Goal: Transaction & Acquisition: Purchase product/service

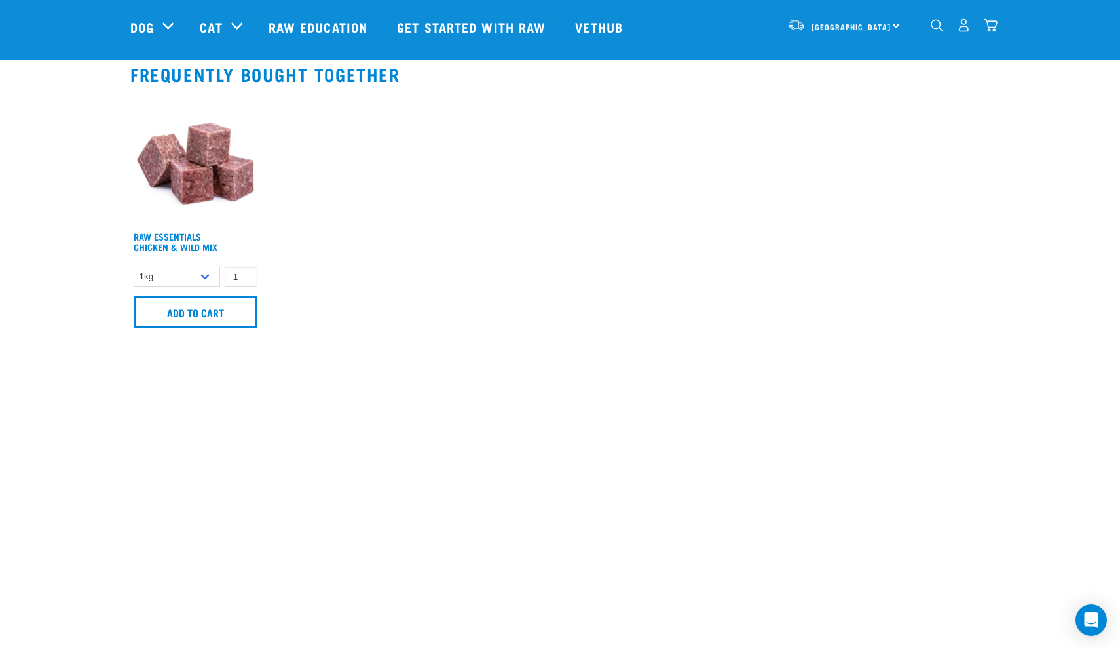
scroll to position [840, 0]
click at [227, 311] on input "Add to cart" at bounding box center [196, 311] width 124 height 31
click at [992, 22] on img "dropdown navigation" at bounding box center [991, 25] width 14 height 14
click at [988, 26] on img "dropdown navigation" at bounding box center [991, 25] width 14 height 14
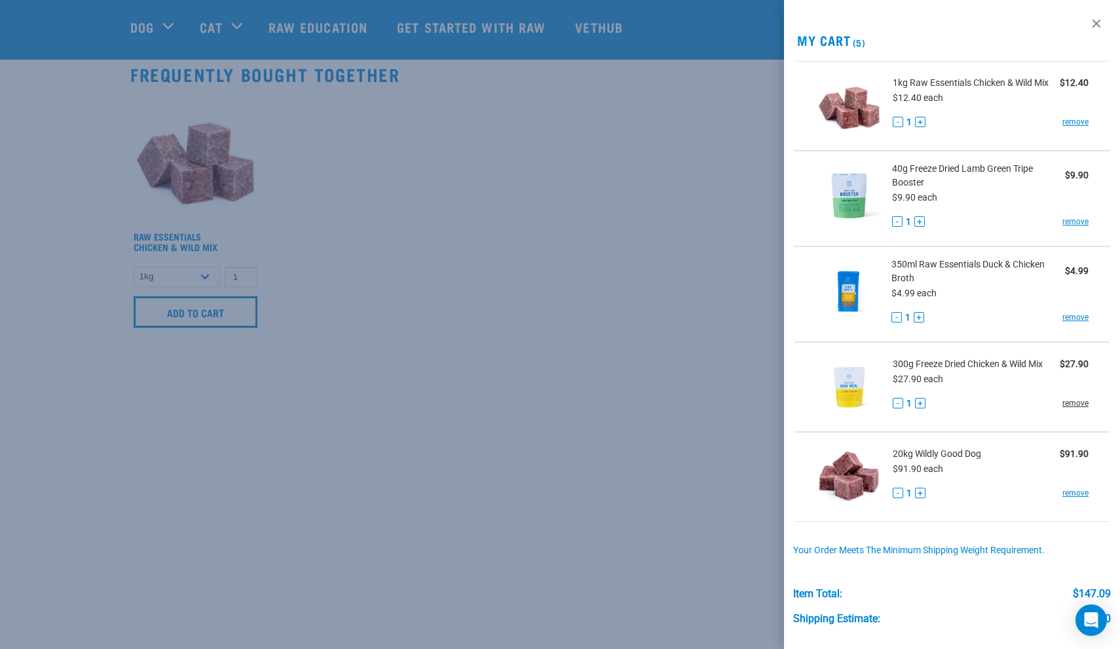
click at [1073, 398] on link "remove" at bounding box center [1076, 403] width 26 height 12
click at [1071, 221] on link "remove" at bounding box center [1076, 222] width 26 height 12
click at [1072, 402] on link "remove" at bounding box center [1076, 403] width 26 height 12
click at [898, 217] on button "-" at bounding box center [897, 221] width 10 height 10
click at [1102, 28] on link at bounding box center [1096, 23] width 21 height 21
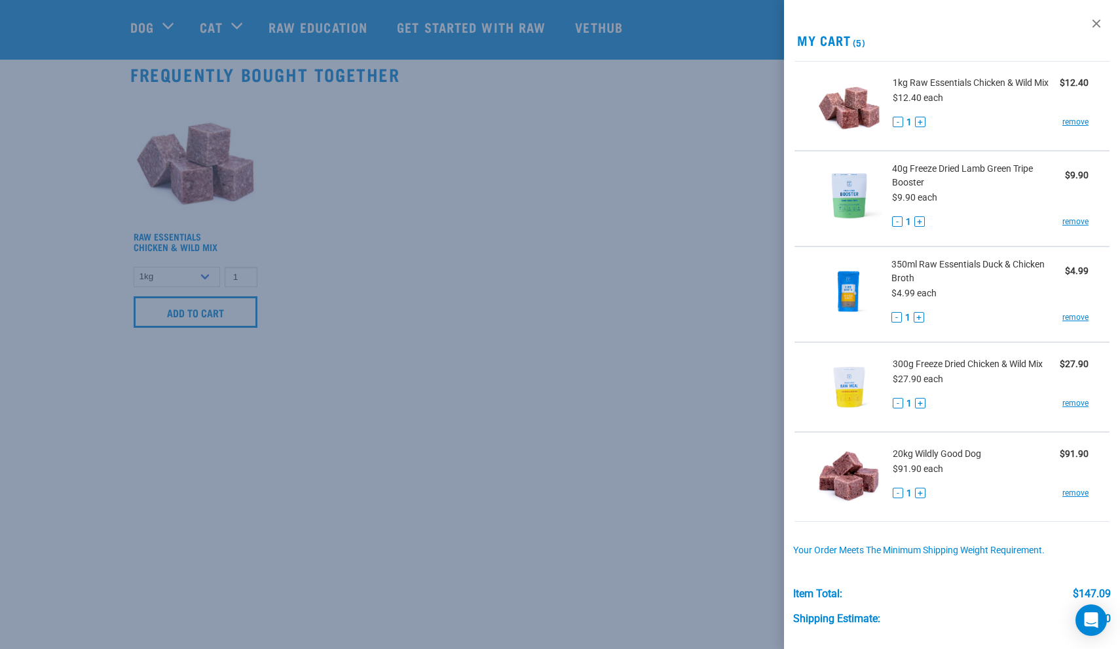
click at [624, 266] on div at bounding box center [560, 324] width 1120 height 649
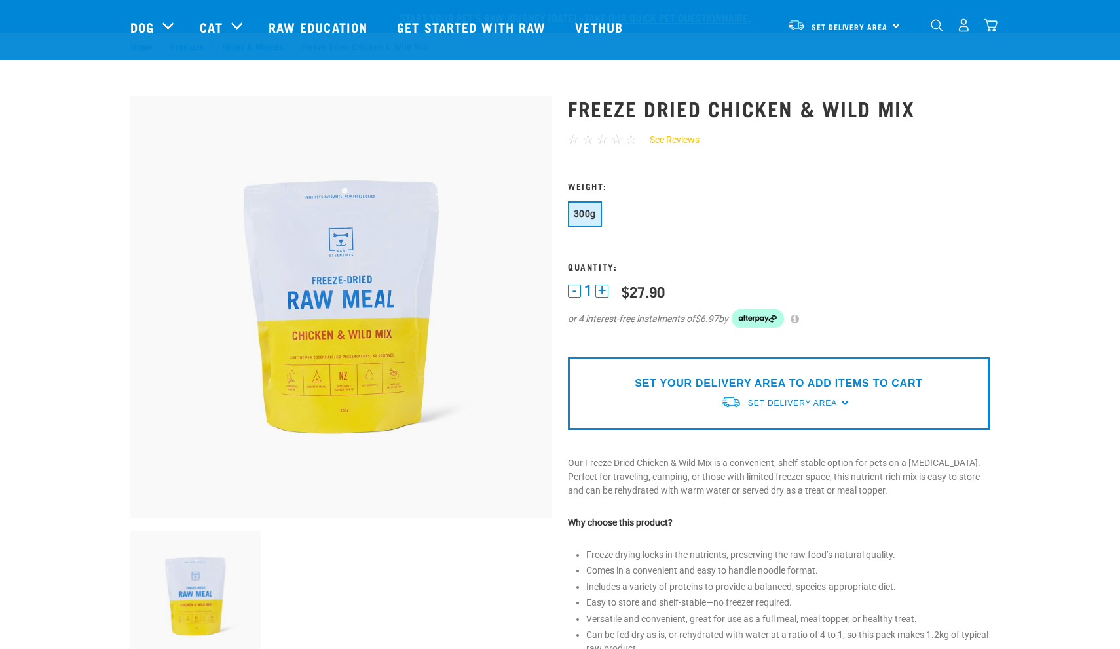
scroll to position [840, 0]
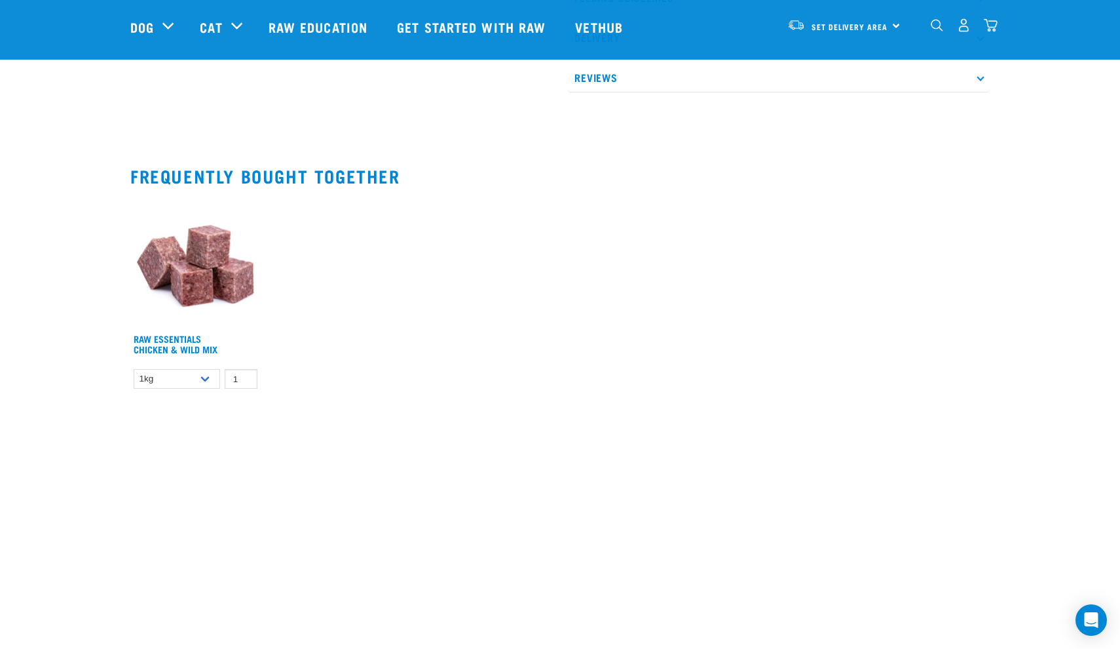
click at [894, 34] on div "Set Delivery Area North Island South Island" at bounding box center [844, 24] width 128 height 29
click at [848, 82] on link "[GEOGRAPHIC_DATA]" at bounding box center [843, 91] width 126 height 29
click at [990, 32] on img "dropdown navigation" at bounding box center [991, 25] width 14 height 14
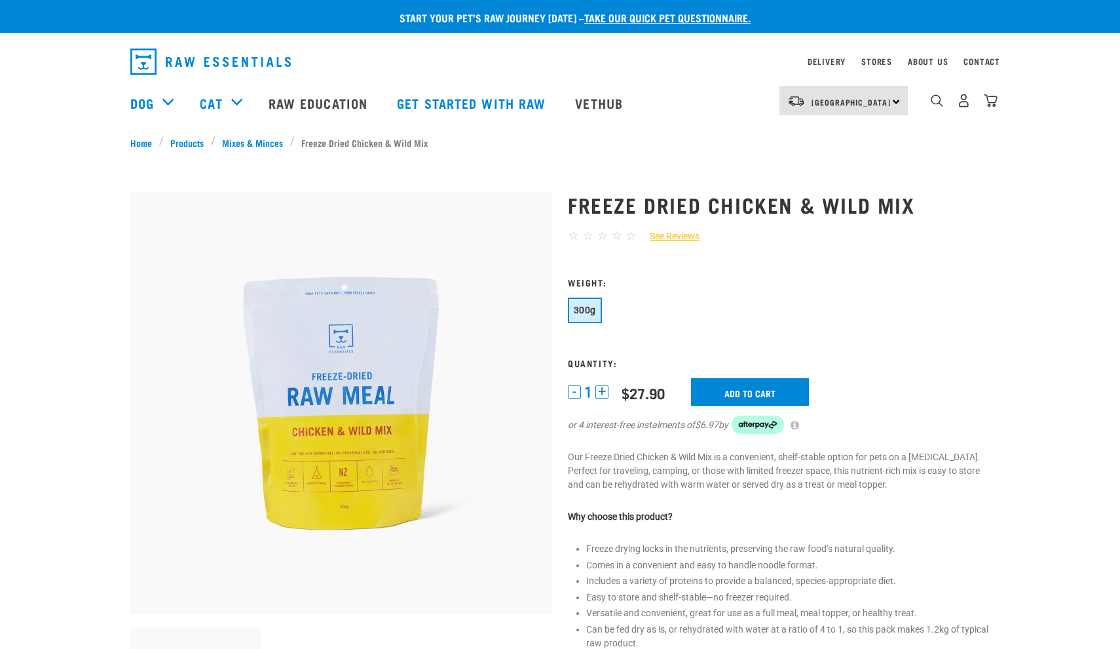
scroll to position [840, 0]
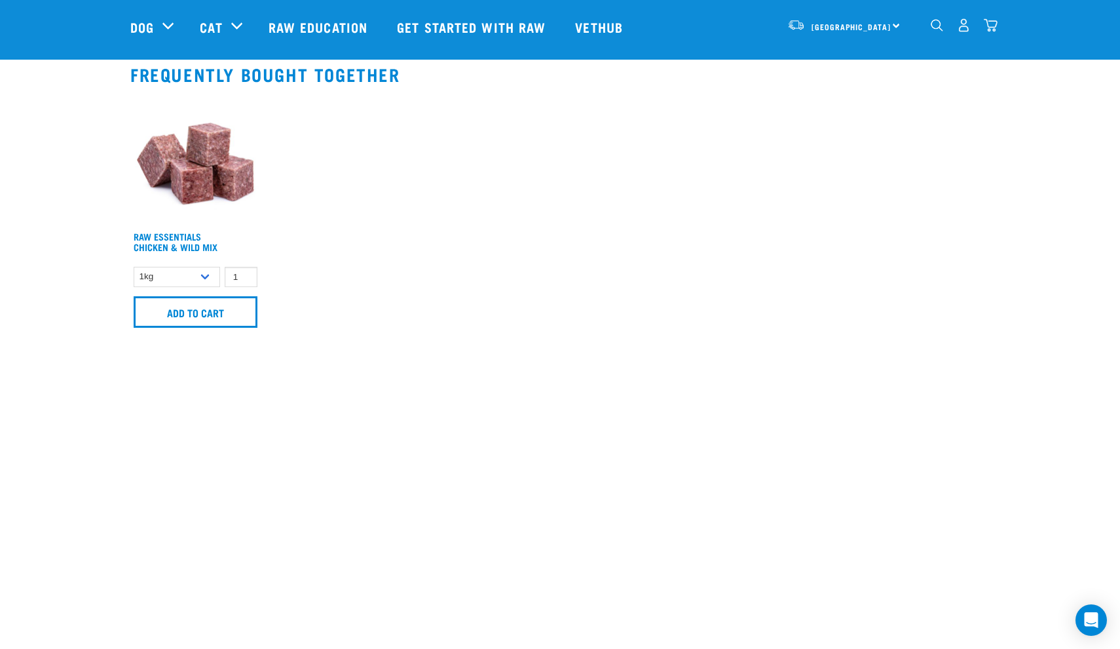
click at [982, 29] on div "5" at bounding box center [963, 24] width 67 height 29
click at [1004, 27] on nav "[GEOGRAPHIC_DATA] [GEOGRAPHIC_DATA] [GEOGRAPHIC_DATA] Dog Shop All Dog Rolls Cat" at bounding box center [560, 27] width 1120 height 52
click at [989, 29] on img "dropdown navigation" at bounding box center [991, 25] width 14 height 14
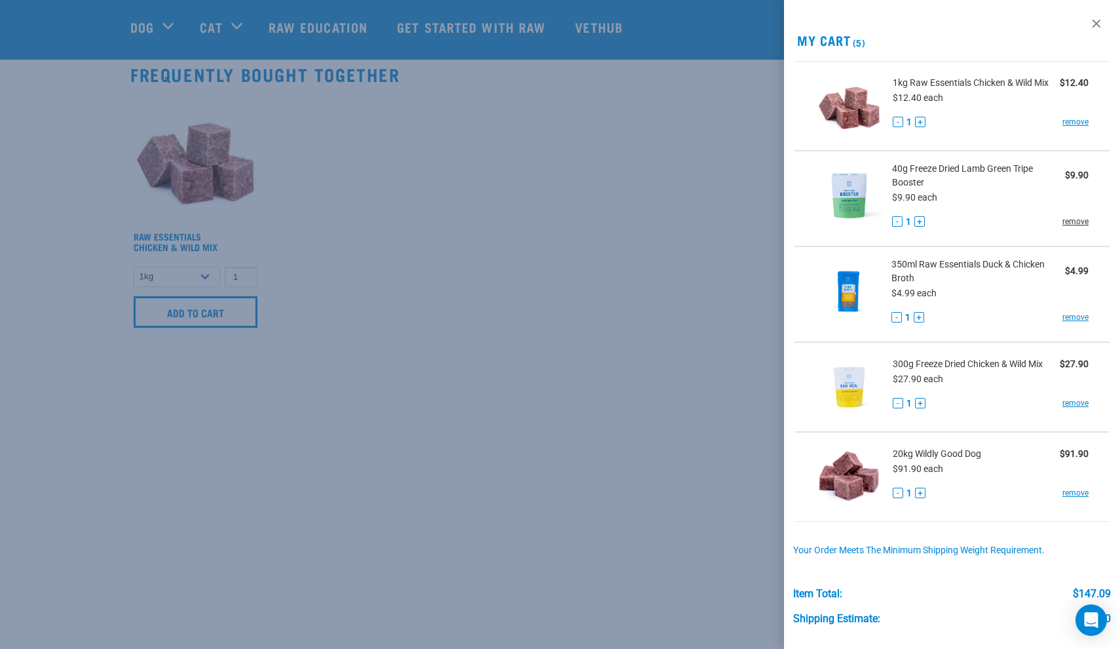
click at [1066, 221] on link "remove" at bounding box center [1076, 222] width 26 height 12
click at [1073, 404] on link "remove" at bounding box center [1076, 403] width 26 height 12
